Goal: Information Seeking & Learning: Learn about a topic

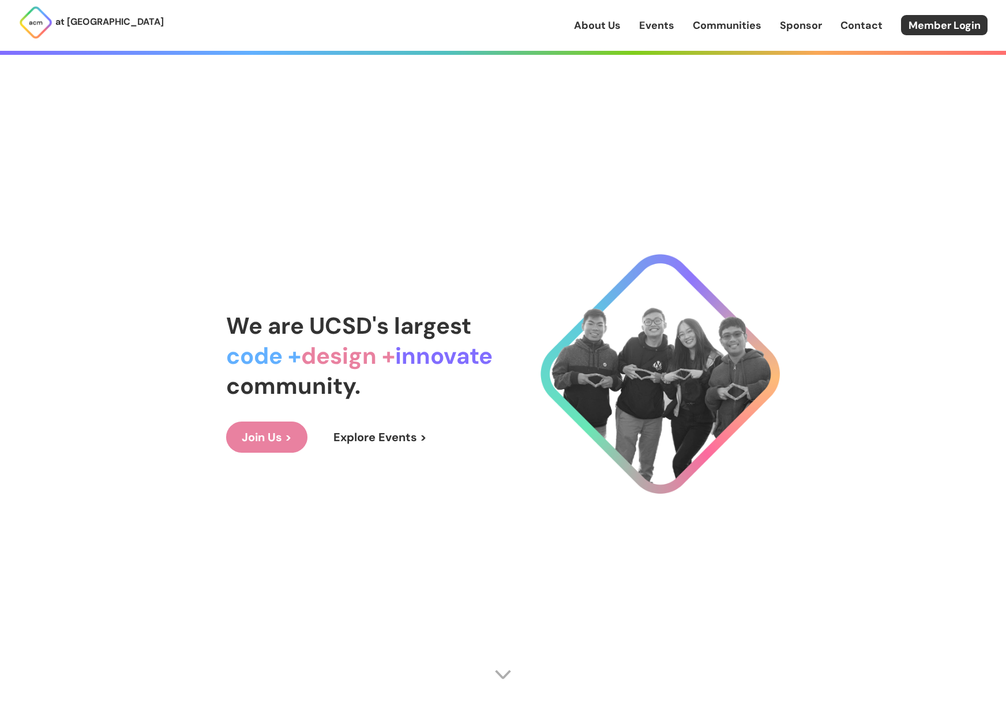
click at [598, 24] on link "About Us" at bounding box center [597, 25] width 47 height 15
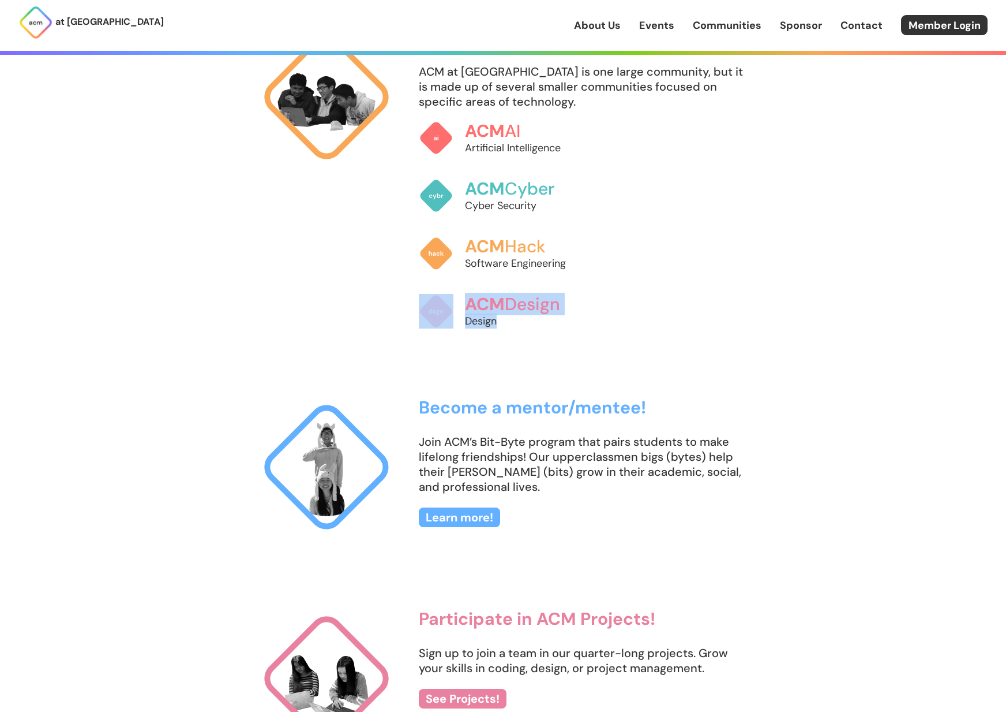
scroll to position [1277, 0]
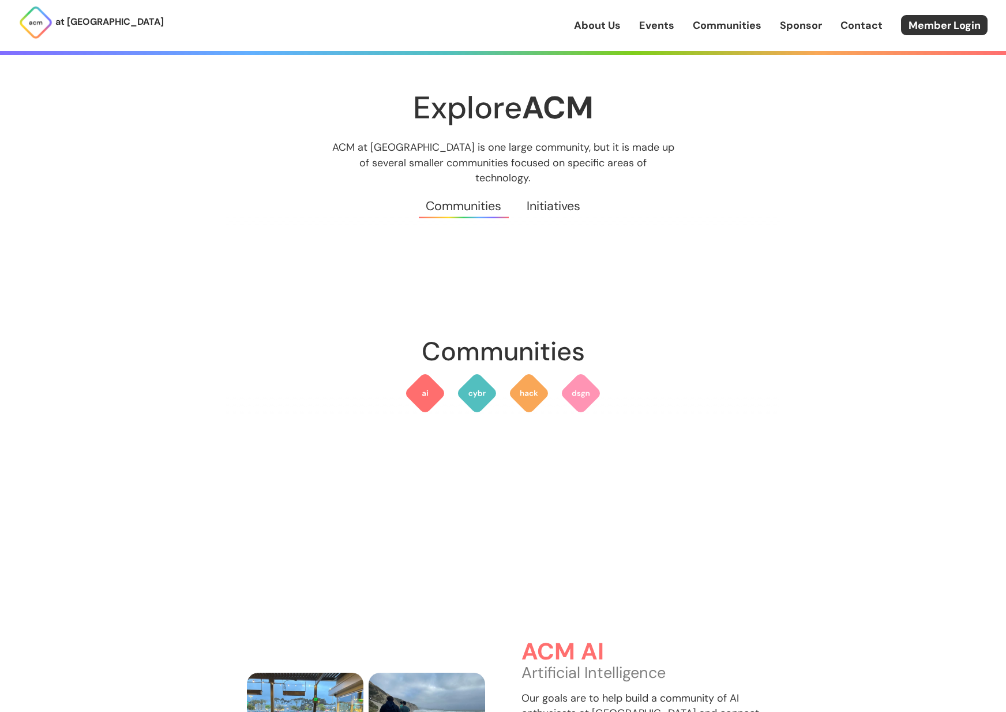
click at [278, 366] on nav at bounding box center [503, 372] width 554 height 83
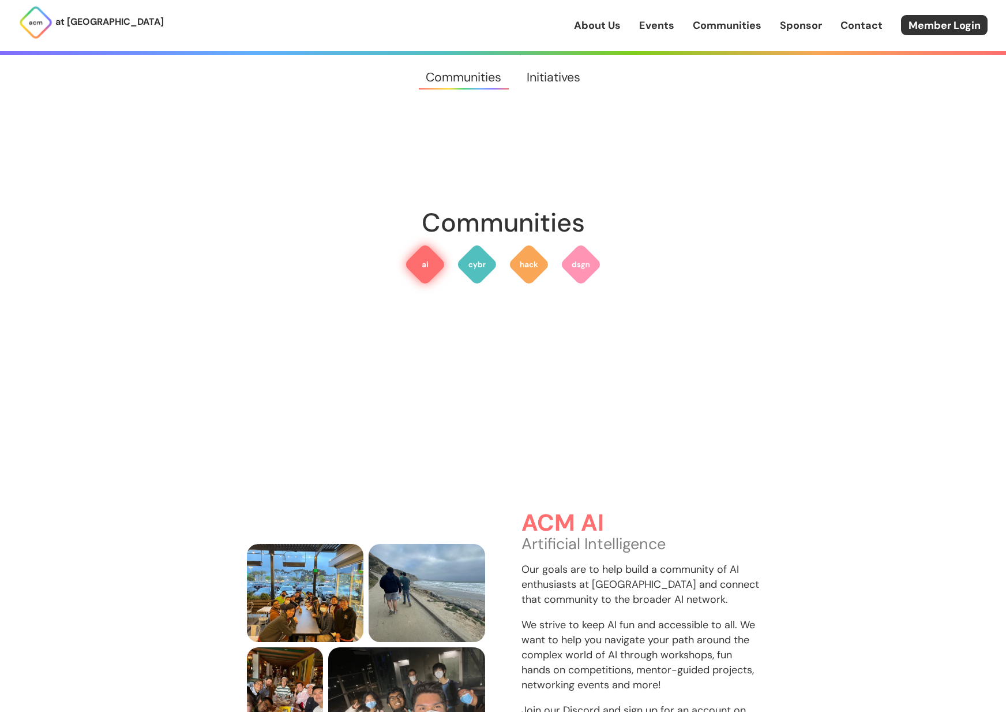
scroll to position [344, 0]
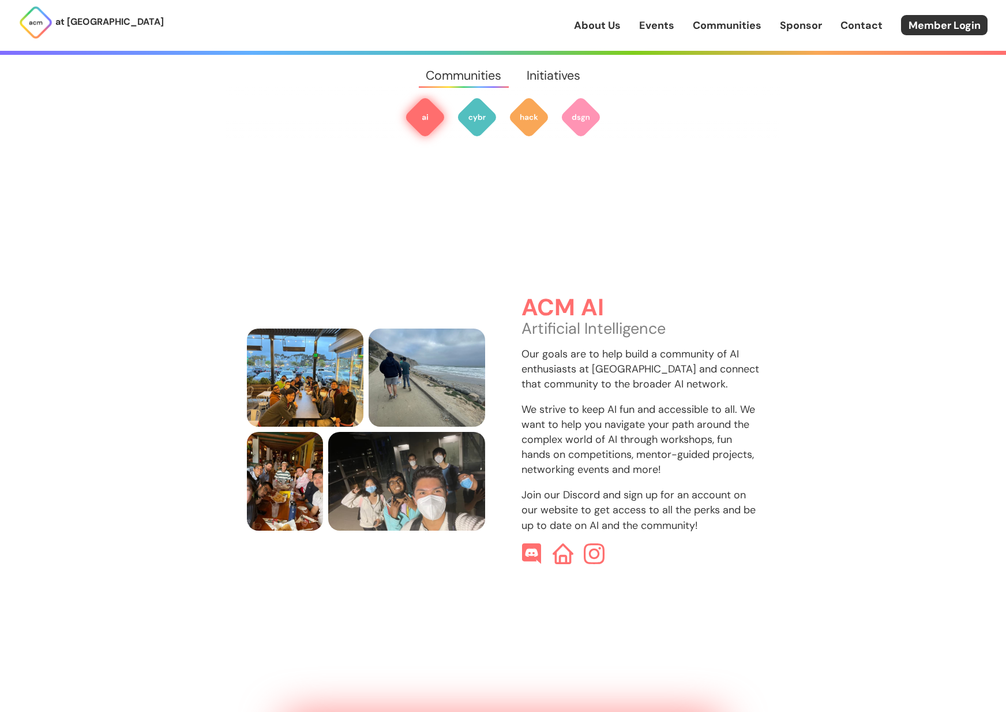
click at [587, 34] on div "About Us Events Communities Sponsor Contact Member Login" at bounding box center [790, 25] width 432 height 20
click at [589, 28] on link "About Us" at bounding box center [597, 25] width 47 height 15
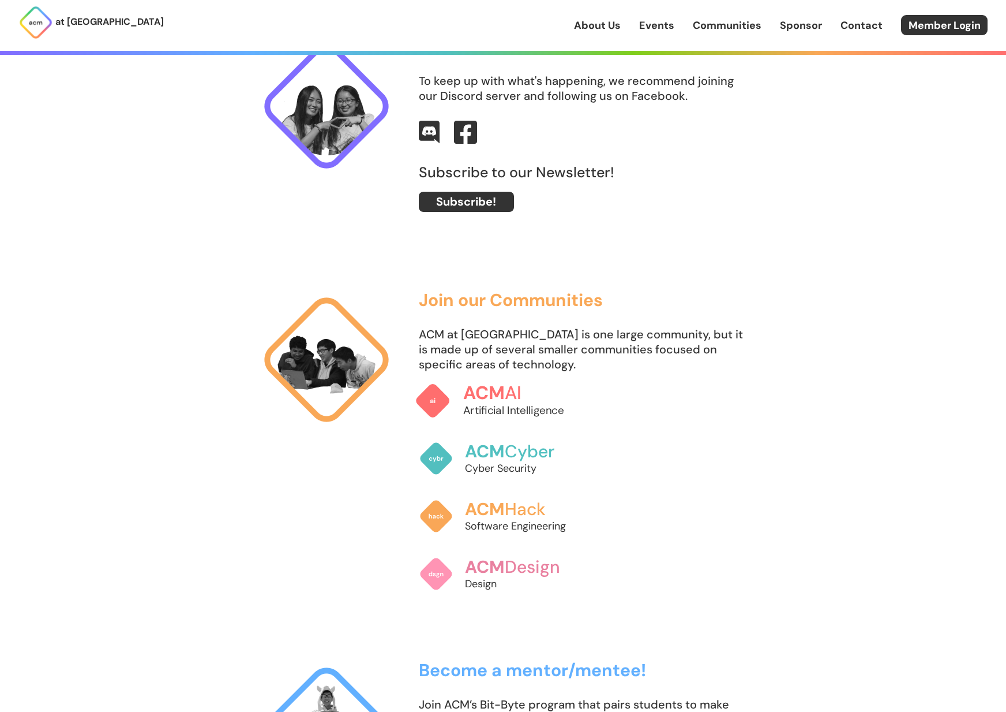
click at [452, 404] on link "ACM AI Artificial Intelligence" at bounding box center [503, 401] width 176 height 61
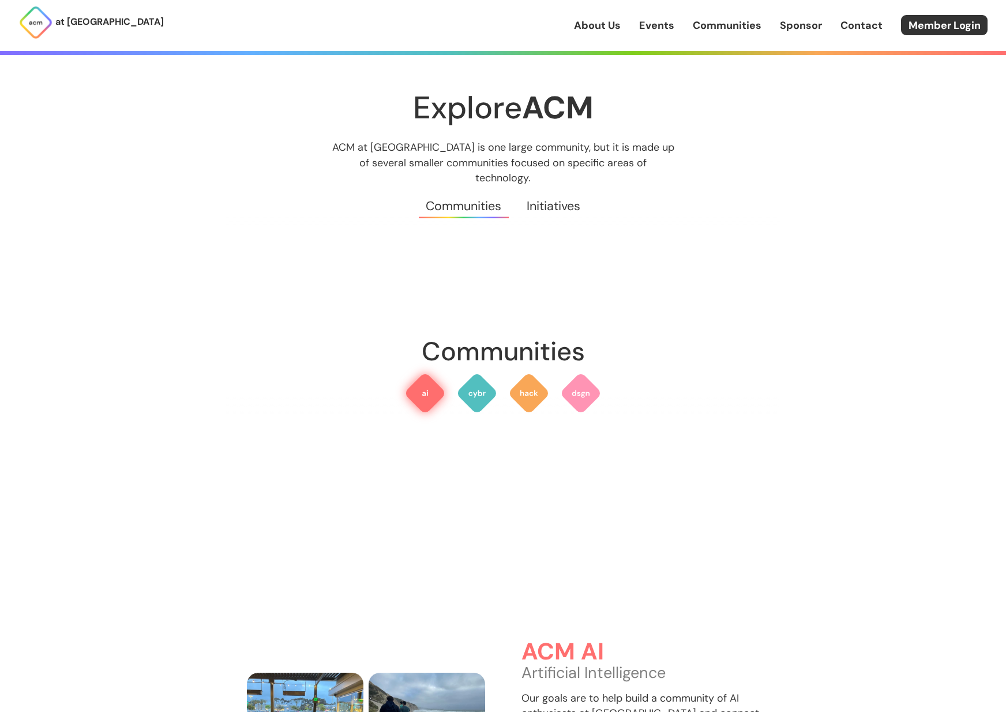
click at [428, 386] on img at bounding box center [426, 393] width 42 height 42
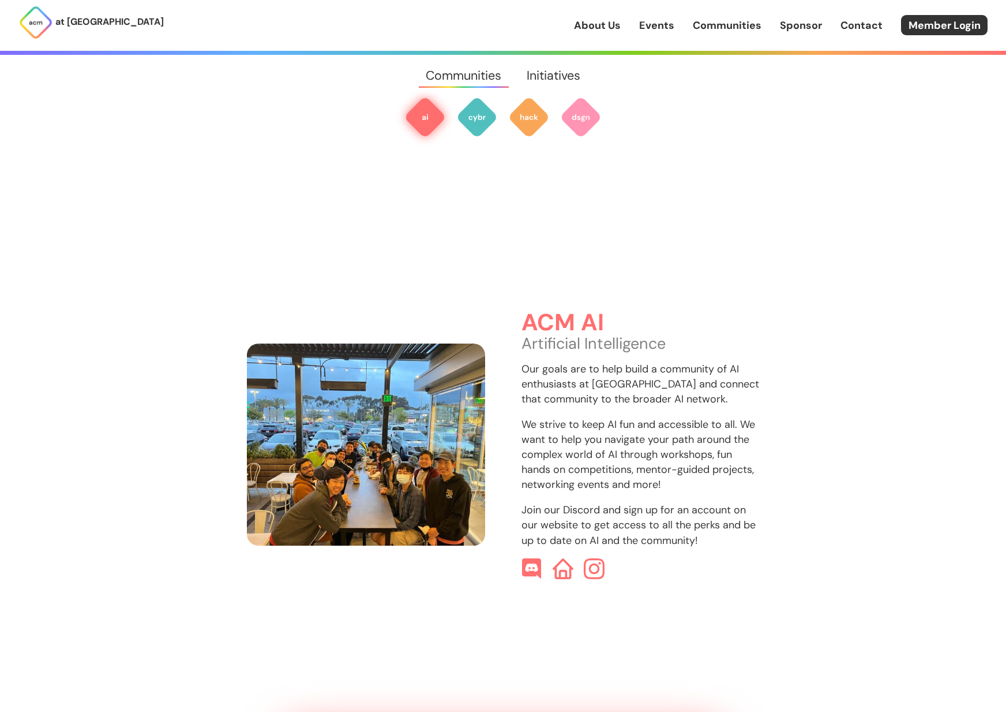
scroll to position [344, 0]
